Goal: Find specific page/section: Find specific page/section

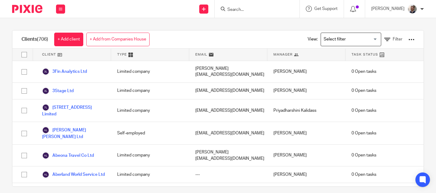
click at [244, 8] on input "Search" at bounding box center [254, 9] width 54 height 5
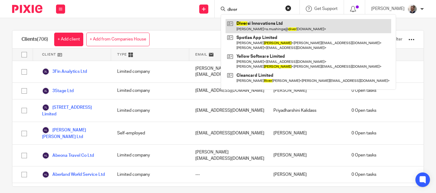
type input "diver"
click at [259, 26] on link at bounding box center [307, 26] width 165 height 14
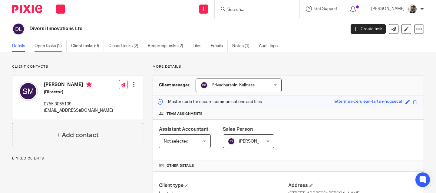
click at [48, 49] on link "Open tasks (2)" at bounding box center [50, 46] width 32 height 12
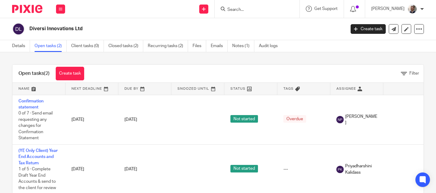
scroll to position [16, 0]
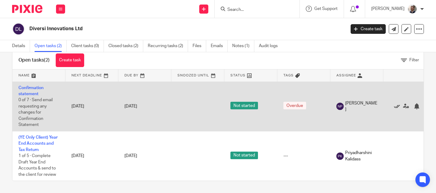
click at [397, 105] on icon at bounding box center [397, 106] width 6 height 6
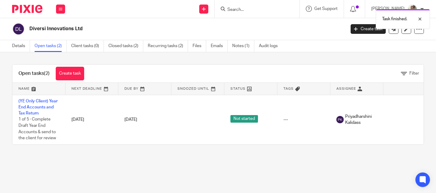
scroll to position [0, 0]
click at [196, 59] on div "Open tasks (2) Create task Filter Name Next Deadline Due By Snoozed Until Statu…" at bounding box center [218, 104] width 436 height 105
click at [16, 47] on link "Details" at bounding box center [21, 46] width 18 height 12
